Goal: Task Accomplishment & Management: Manage account settings

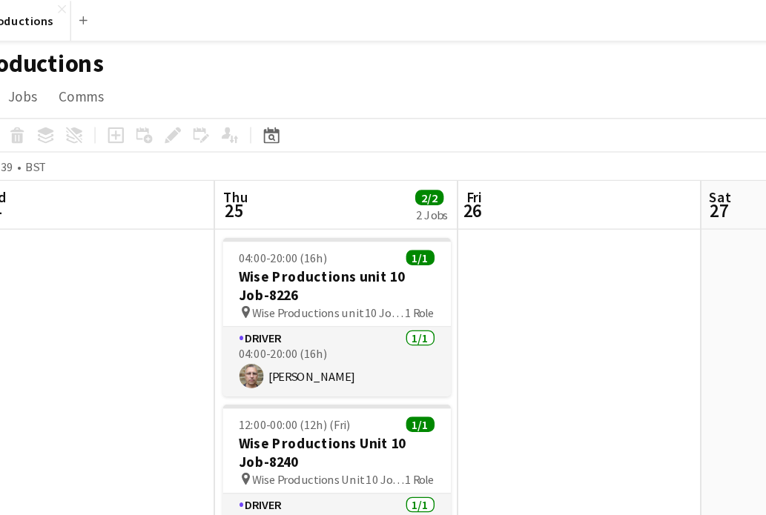
click at [230, 169] on app-date-cell "04:00-20:00 (16h) 1/1 Wise Productions unit 10 Job-8226 pin Wise Productions un…" at bounding box center [318, 319] width 177 height 305
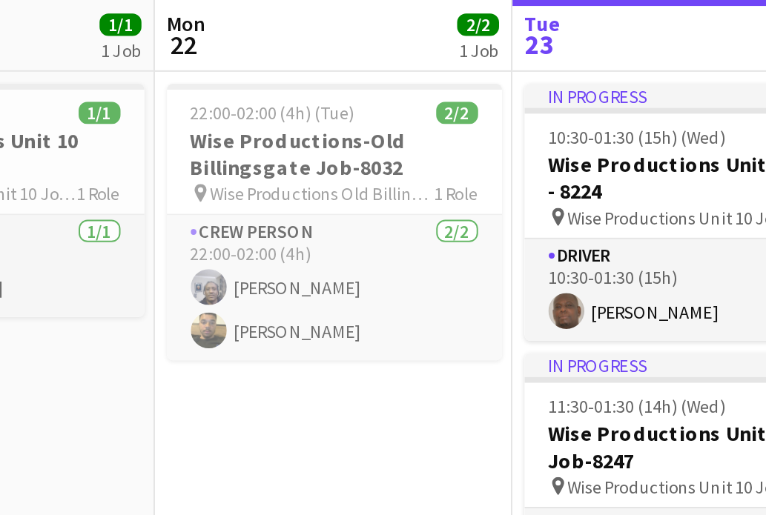
scroll to position [1, 0]
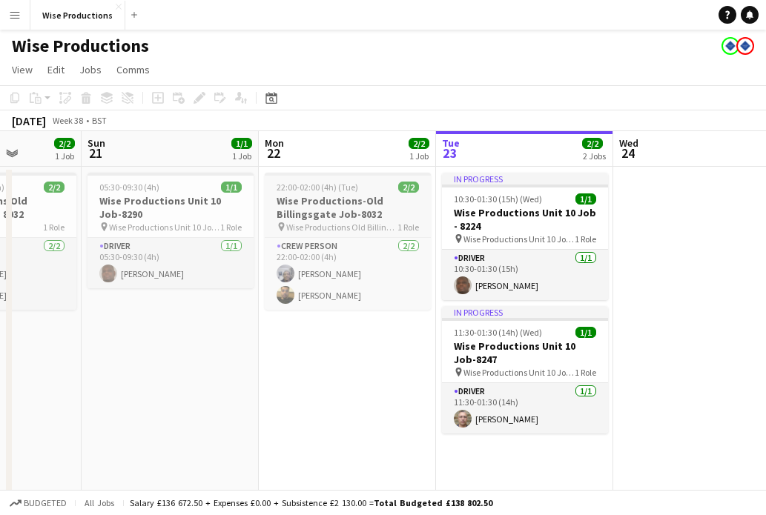
click at [361, 200] on h3 "Wise Productions-Old Billingsgate Job-8032" at bounding box center [348, 207] width 166 height 27
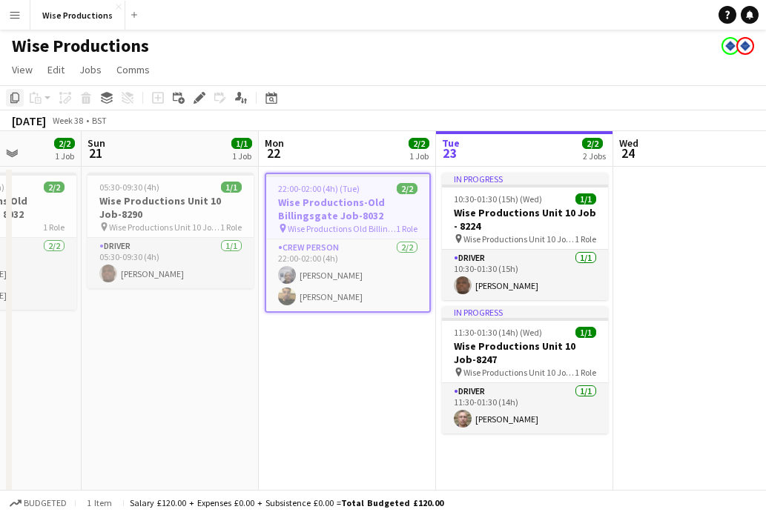
click at [15, 99] on icon "Copy" at bounding box center [15, 98] width 12 height 12
click at [163, 320] on app-date-cell "05:30-09:30 (4h) 1/1 Wise Productions Unit 10 Job-8290 pin Wise Productions Uni…" at bounding box center [170, 366] width 177 height 398
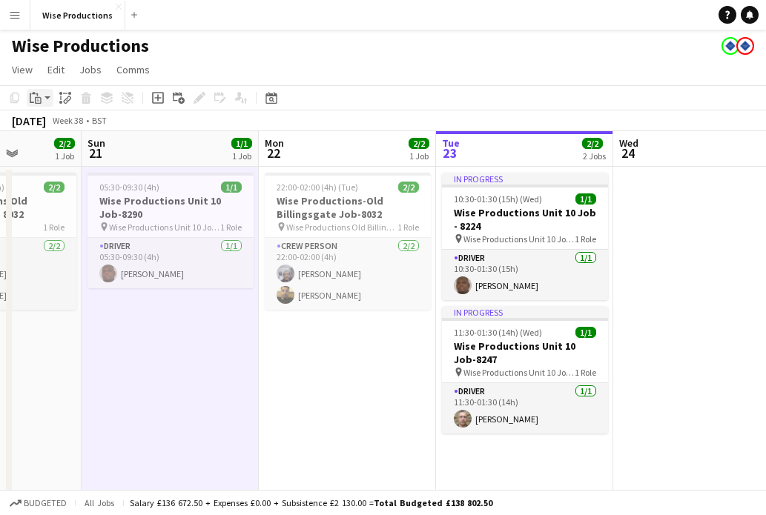
click at [37, 101] on icon at bounding box center [38, 101] width 3 height 1
click at [58, 145] on link "Paste with crew Command Shift V" at bounding box center [97, 151] width 117 height 13
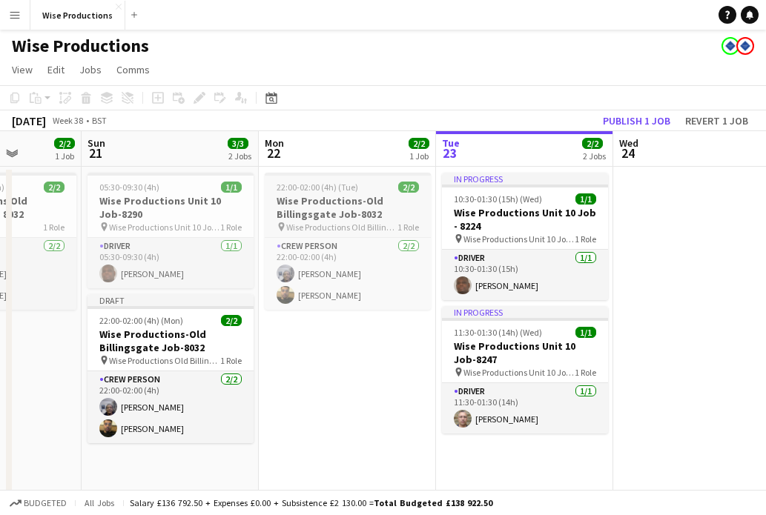
click at [307, 197] on h3 "Wise Productions-Old Billingsgate Job-8032" at bounding box center [348, 207] width 166 height 27
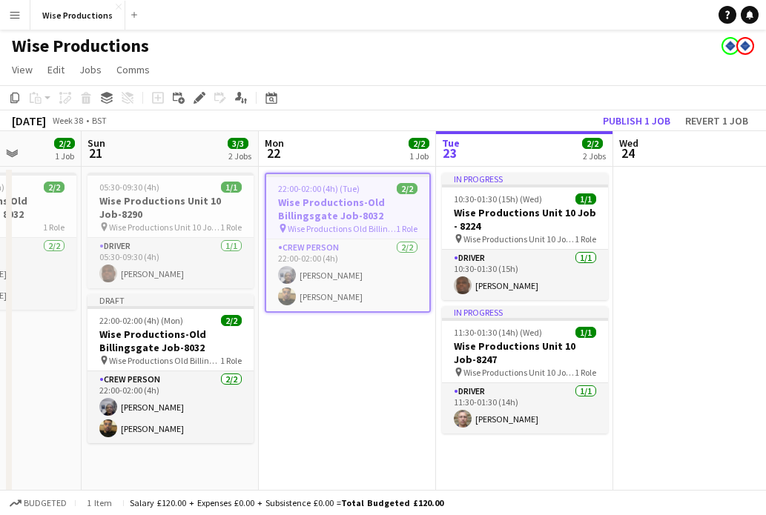
click at [336, 196] on h3 "Wise Productions-Old Billingsgate Job-8032" at bounding box center [347, 209] width 163 height 27
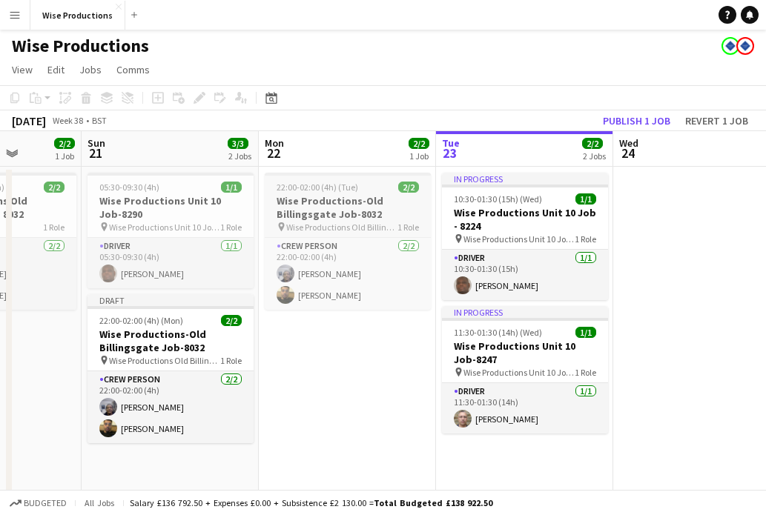
click at [336, 196] on h3 "Wise Productions-Old Billingsgate Job-8032" at bounding box center [348, 207] width 166 height 27
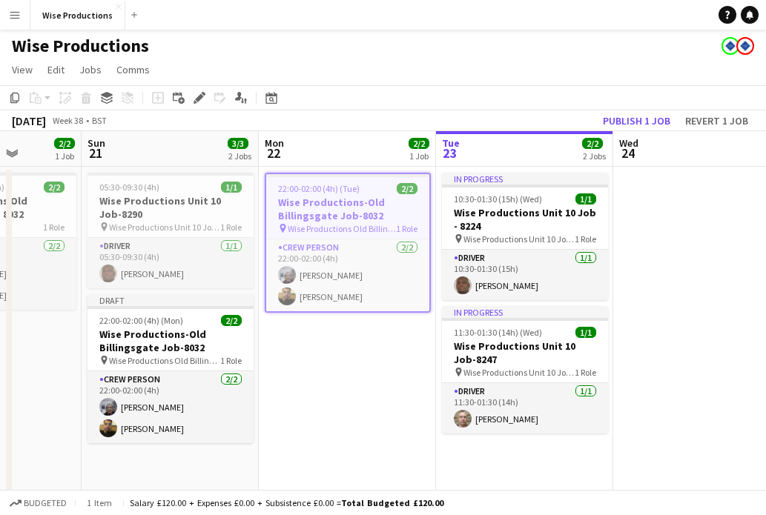
click at [381, 103] on app-toolbar "Copy Paste Paste Command V Paste with crew Command Shift V Paste linked Job [GE…" at bounding box center [383, 97] width 766 height 25
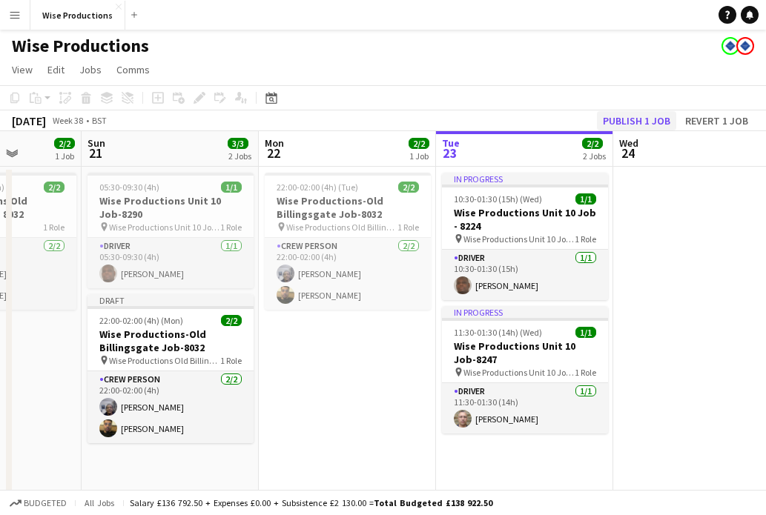
click at [641, 117] on button "Publish 1 job" at bounding box center [636, 120] width 79 height 19
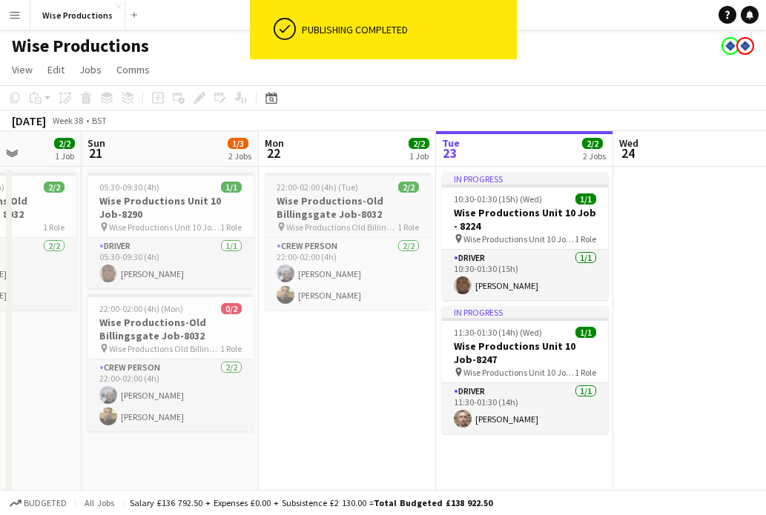
click at [326, 194] on h3 "Wise Productions-Old Billingsgate Job-8032" at bounding box center [348, 207] width 166 height 27
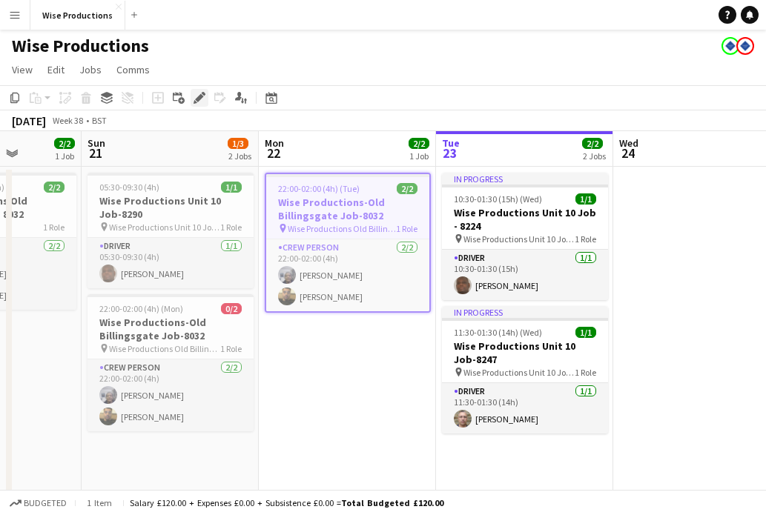
click at [198, 102] on icon "Edit" at bounding box center [199, 98] width 12 height 12
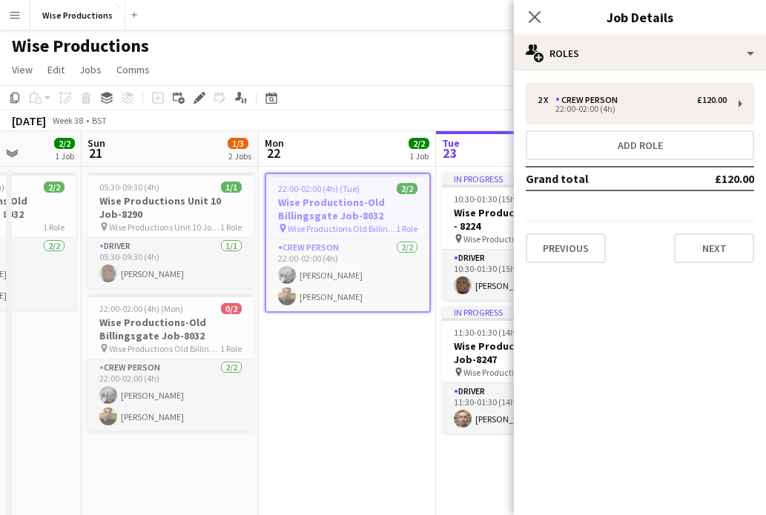
click at [371, 185] on div "22:00-02:00 (4h) (Tue) 2/2" at bounding box center [347, 188] width 163 height 11
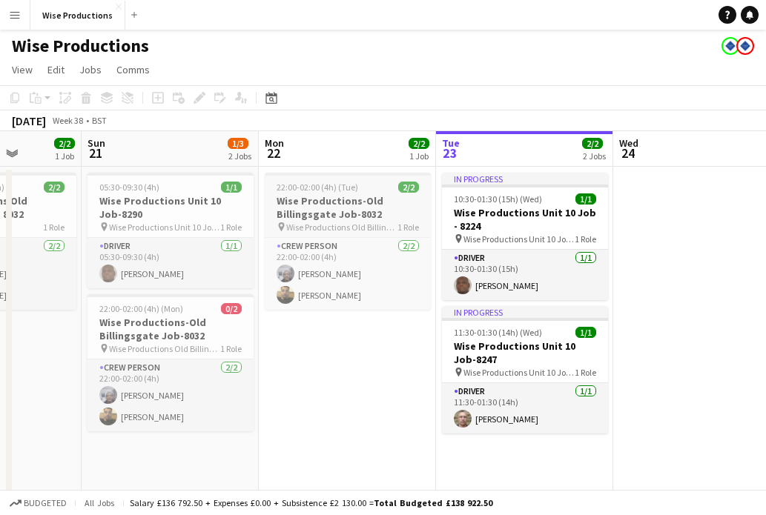
click at [371, 185] on div "22:00-02:00 (4h) (Tue) 2/2" at bounding box center [348, 187] width 166 height 11
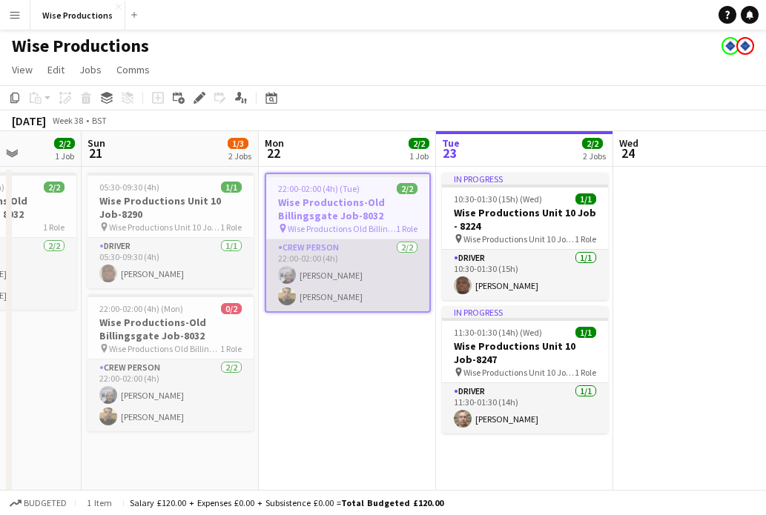
click at [354, 273] on app-card-role "Crew Person [DATE] 22:00-02:00 (4h) [PERSON_NAME] [PERSON_NAME]" at bounding box center [347, 275] width 163 height 72
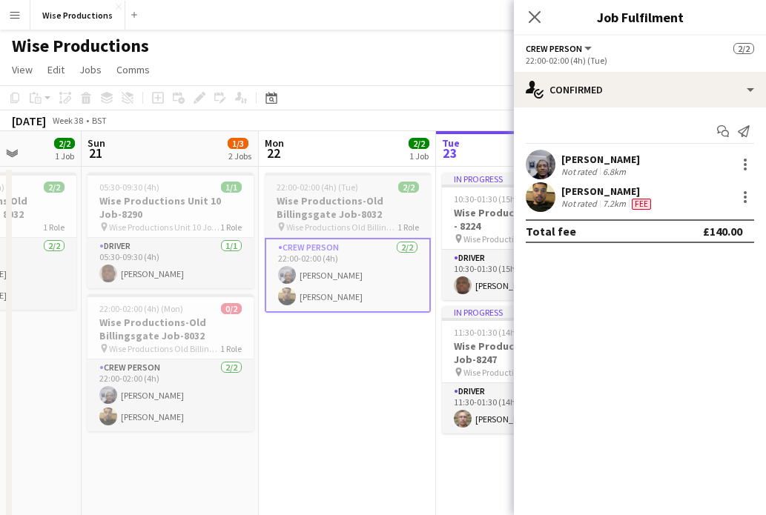
click at [405, 206] on h3 "Wise Productions-Old Billingsgate Job-8032" at bounding box center [348, 207] width 166 height 27
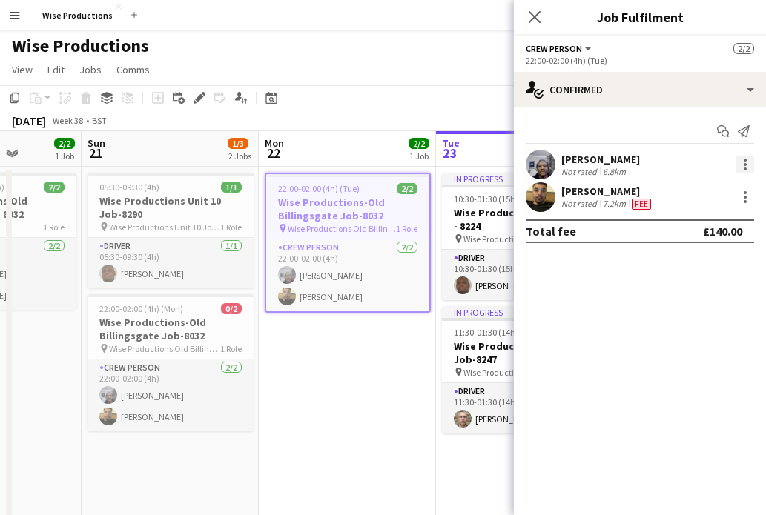
click at [742, 162] on div at bounding box center [745, 165] width 18 height 18
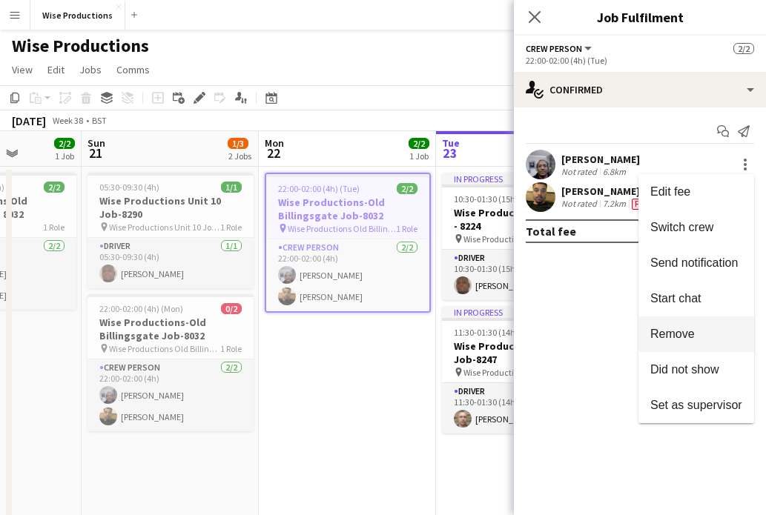
click at [714, 327] on button "Remove" at bounding box center [696, 334] width 116 height 36
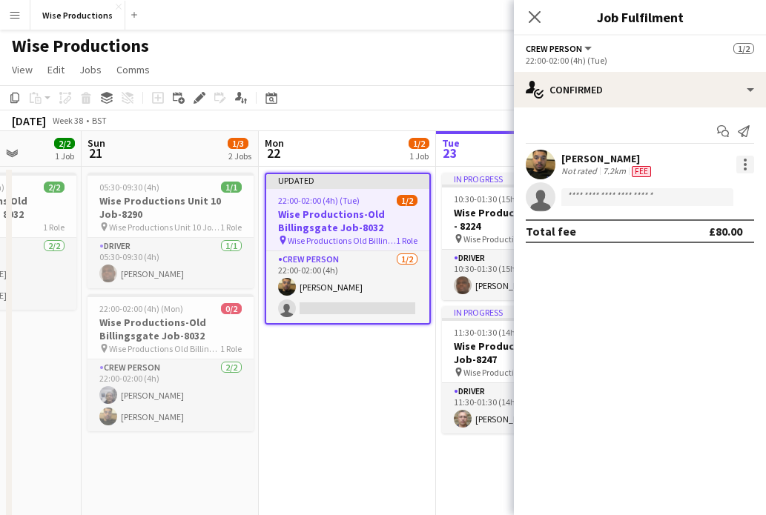
click at [741, 164] on div at bounding box center [745, 165] width 18 height 18
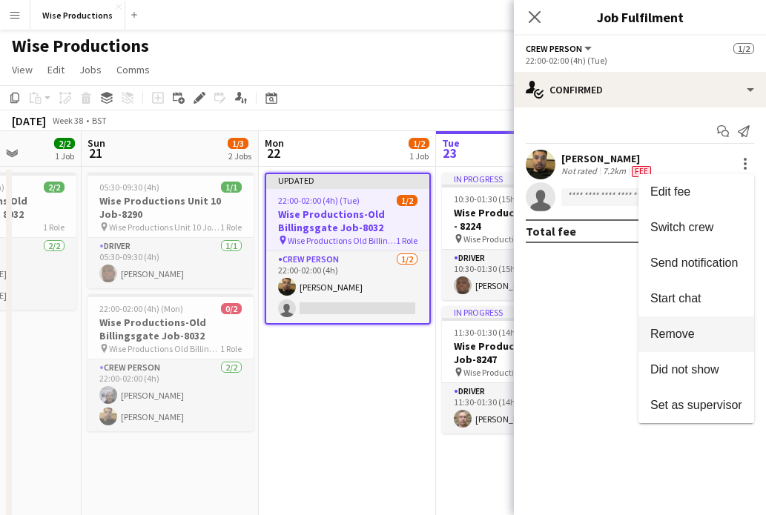
click at [695, 331] on span "Remove" at bounding box center [696, 334] width 92 height 13
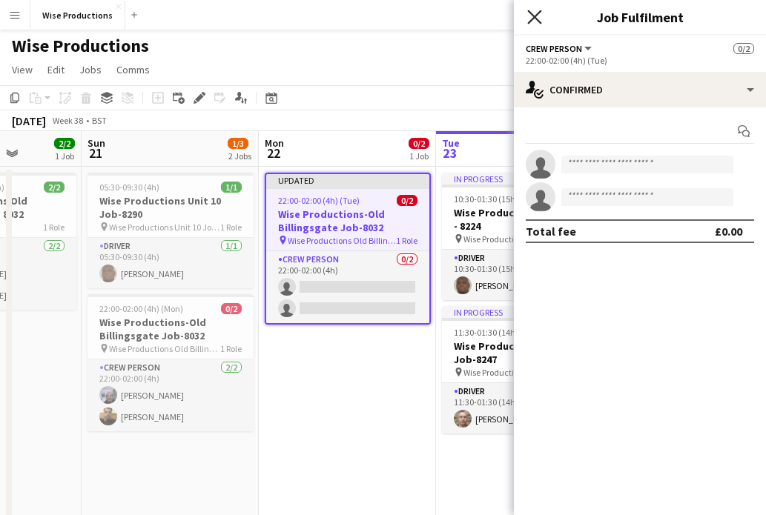
click at [535, 19] on icon "Close pop-in" at bounding box center [534, 17] width 14 height 14
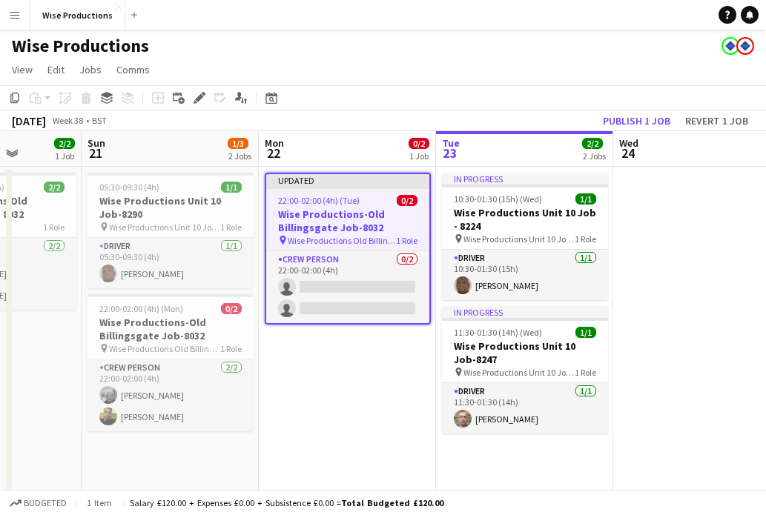
click at [391, 195] on div "22:00-02:00 (4h) (Tue) 0/2" at bounding box center [347, 200] width 163 height 11
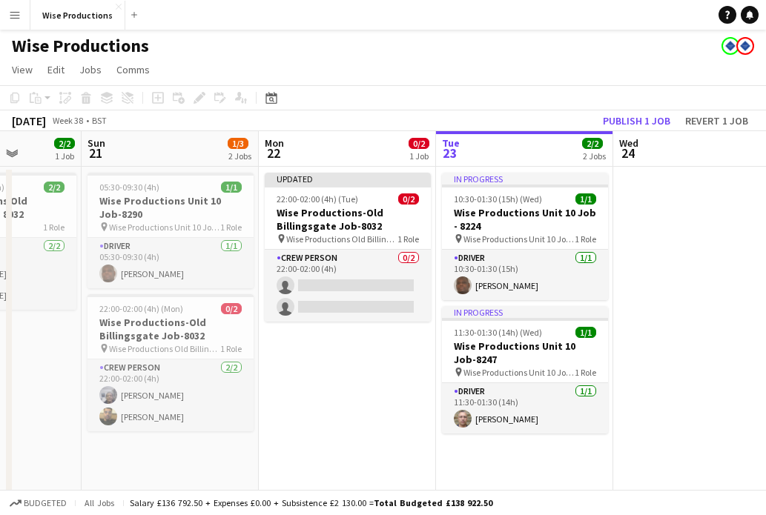
click at [354, 112] on div "[DATE] Week 38 • BST Publish 1 job Revert 1 job" at bounding box center [383, 120] width 766 height 21
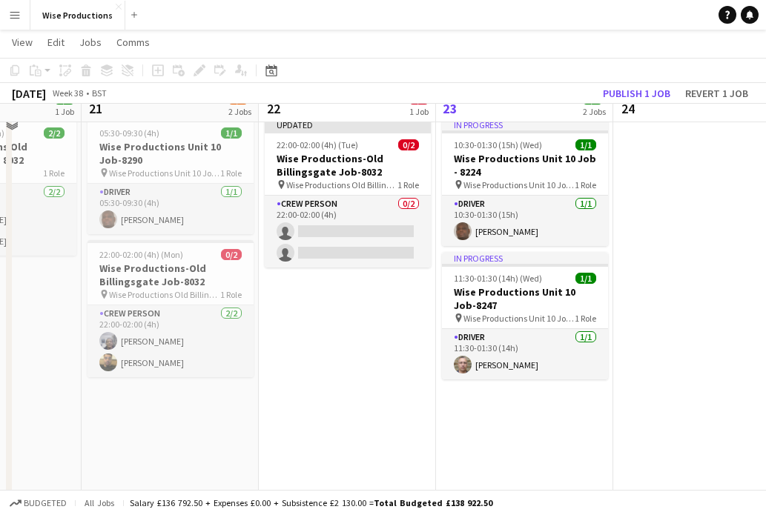
scroll to position [55, 0]
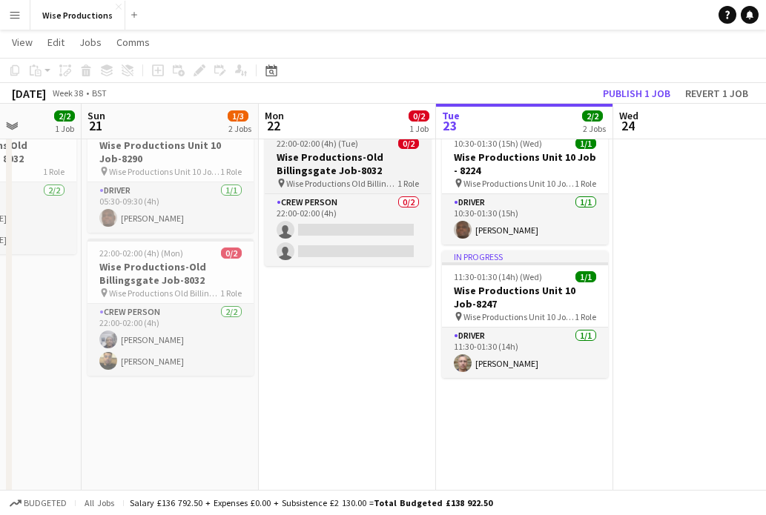
click at [365, 172] on h3 "Wise Productions-Old Billingsgate Job-8032" at bounding box center [348, 163] width 166 height 27
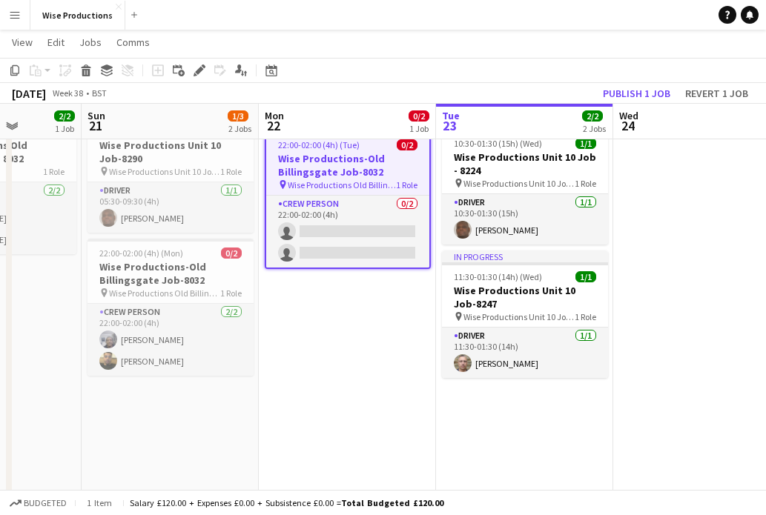
click at [352, 163] on h3 "Wise Productions-Old Billingsgate Job-8032" at bounding box center [347, 165] width 163 height 27
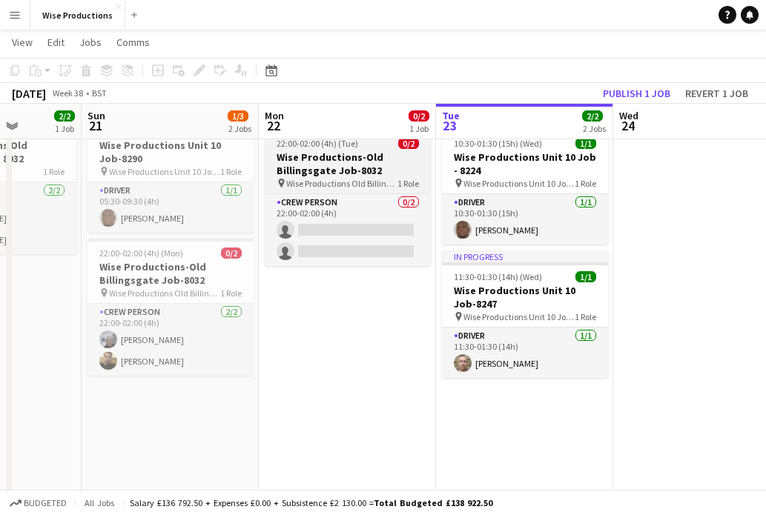
click at [352, 163] on h3 "Wise Productions-Old Billingsgate Job-8032" at bounding box center [348, 163] width 166 height 27
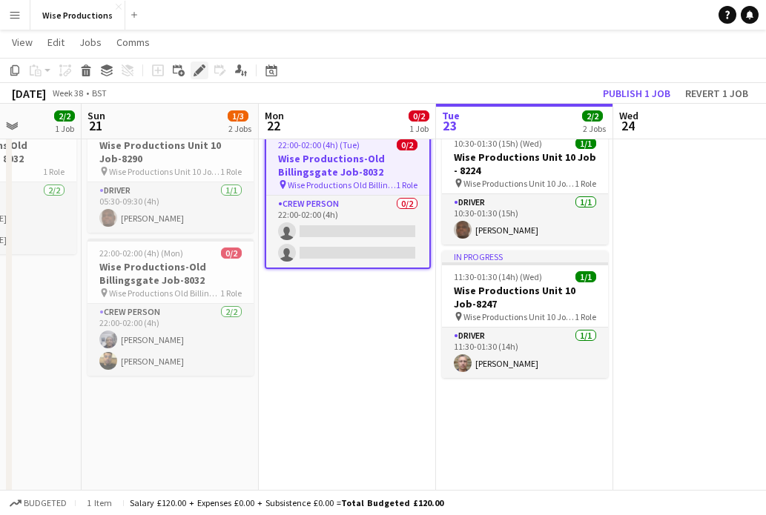
click at [194, 65] on icon "Edit" at bounding box center [199, 70] width 12 height 12
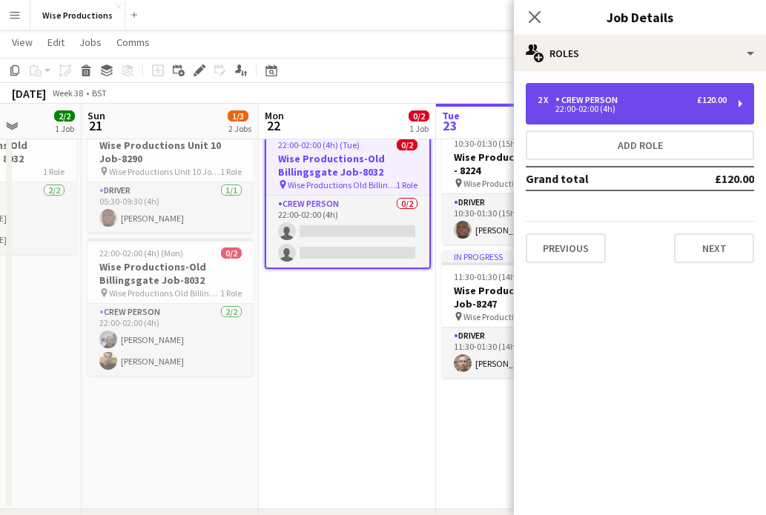
click at [617, 121] on div "2 x Crew Person £120.00 22:00-02:00 (4h)" at bounding box center [639, 104] width 228 height 42
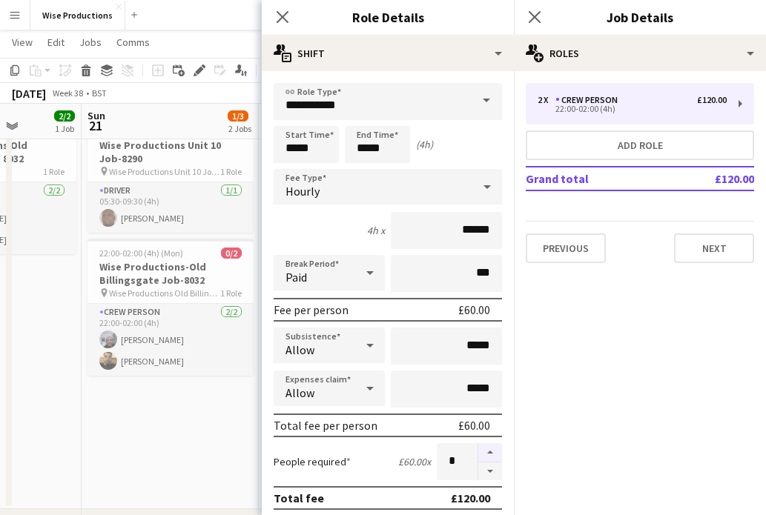
click at [491, 452] on button "button" at bounding box center [490, 452] width 24 height 19
click at [491, 472] on button "button" at bounding box center [490, 471] width 24 height 19
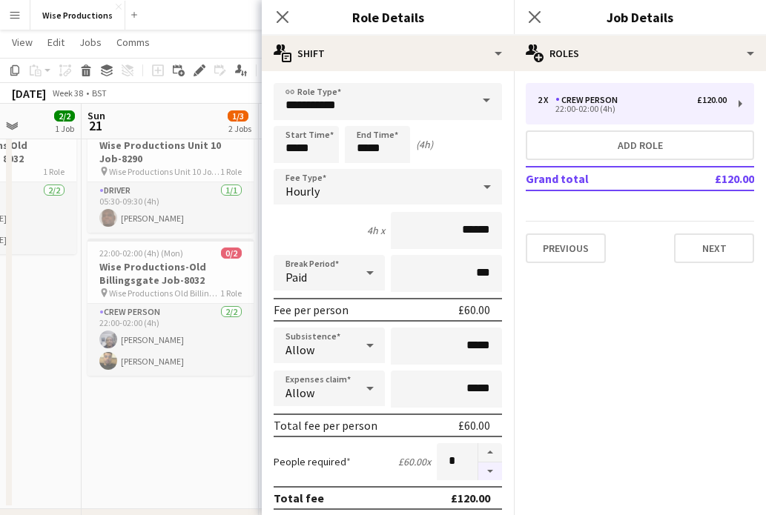
type input "*"
click at [491, 472] on div at bounding box center [489, 461] width 24 height 37
click at [286, 18] on icon "Close pop-in" at bounding box center [282, 17] width 14 height 14
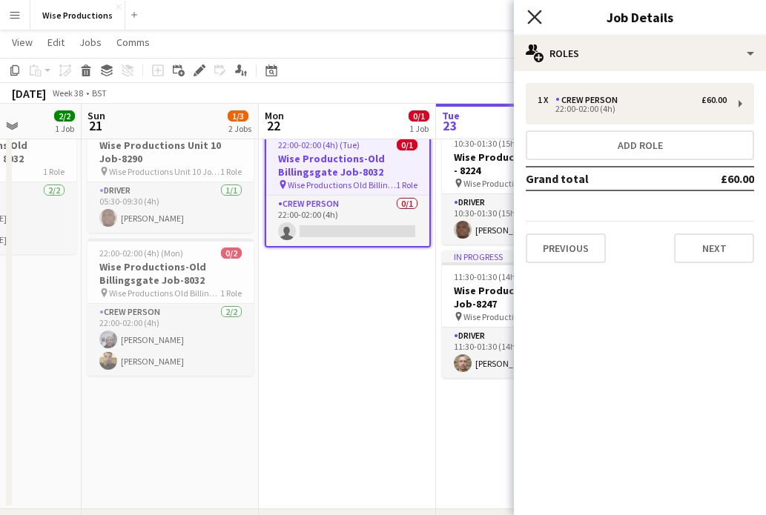
click at [529, 20] on icon "Close pop-in" at bounding box center [534, 17] width 14 height 14
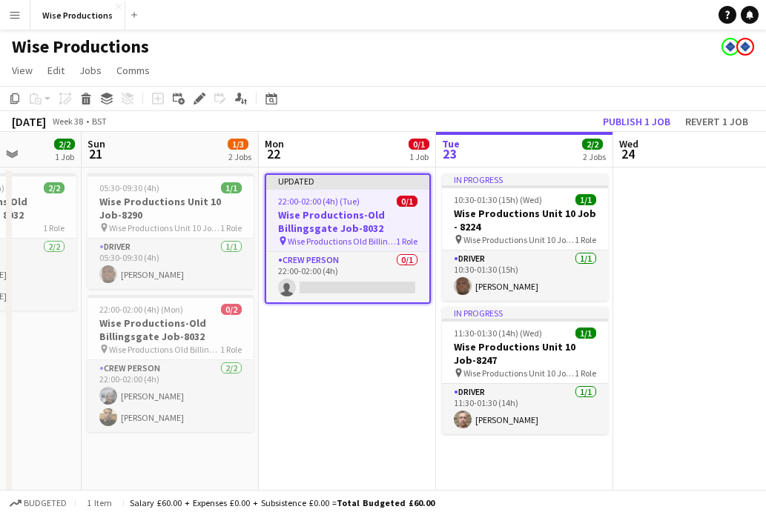
scroll to position [0, 0]
click at [388, 205] on div "22:00-02:00 (4h) (Tue) 0/1" at bounding box center [347, 201] width 163 height 11
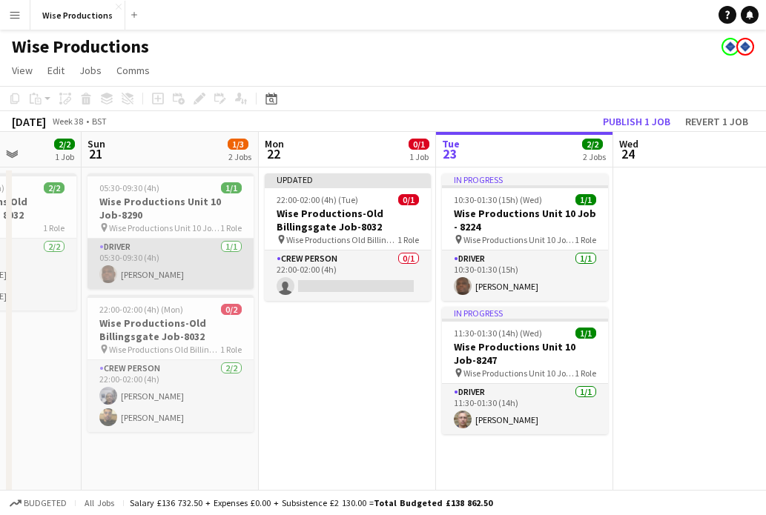
click at [183, 244] on app-card-role "Driver [DATE] 05:30-09:30 (4h) [PERSON_NAME]" at bounding box center [170, 264] width 166 height 50
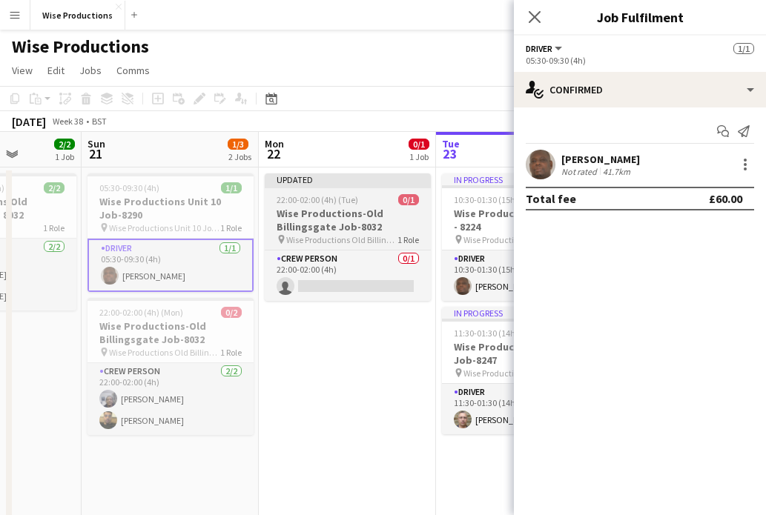
click at [333, 219] on h3 "Wise Productions-Old Billingsgate Job-8032" at bounding box center [348, 220] width 166 height 27
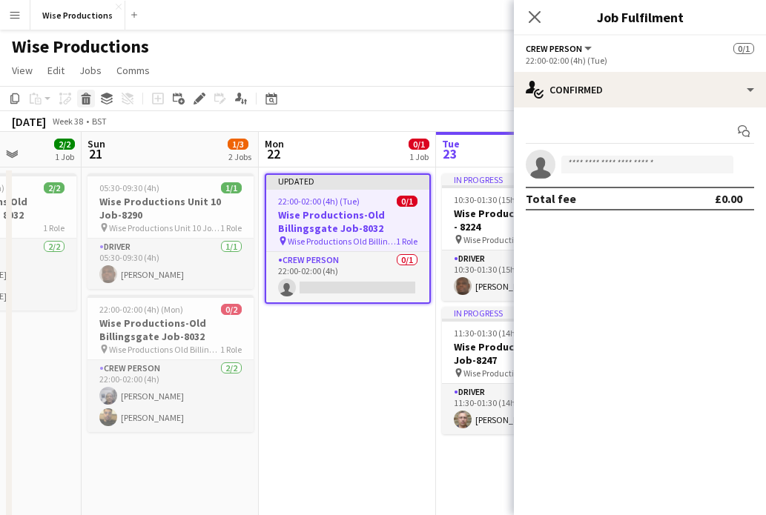
click at [86, 97] on icon at bounding box center [86, 100] width 8 height 7
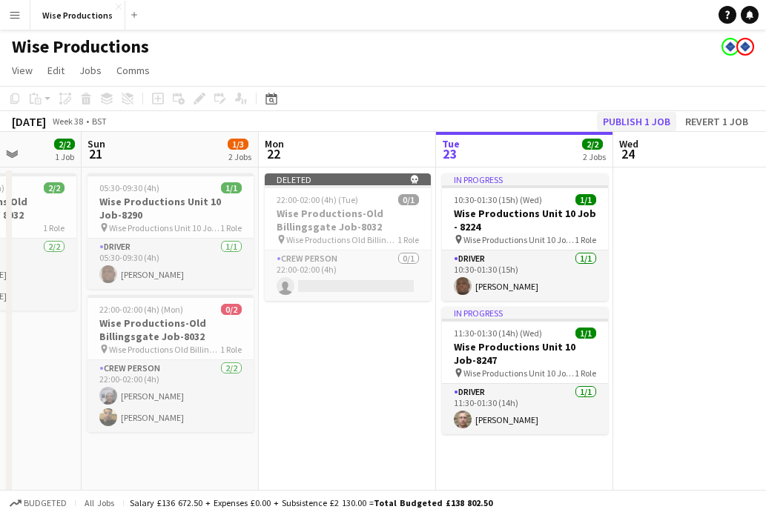
click at [640, 118] on button "Publish 1 job" at bounding box center [636, 121] width 79 height 19
